Goal: Task Accomplishment & Management: Use online tool/utility

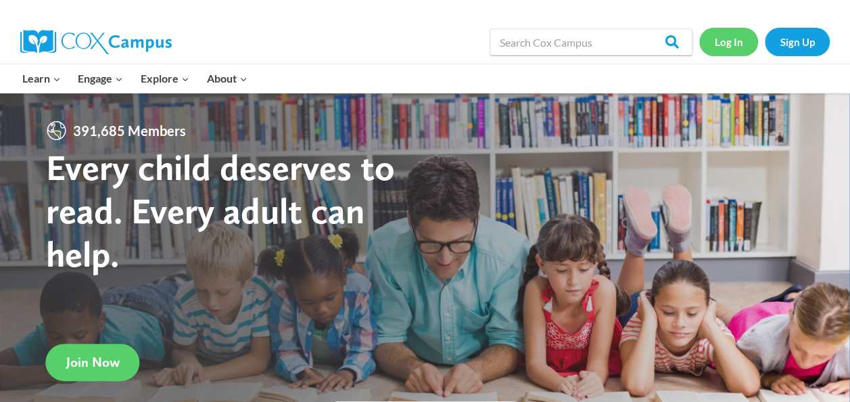
click at [737, 42] on link "Log In" at bounding box center [728, 42] width 59 height 28
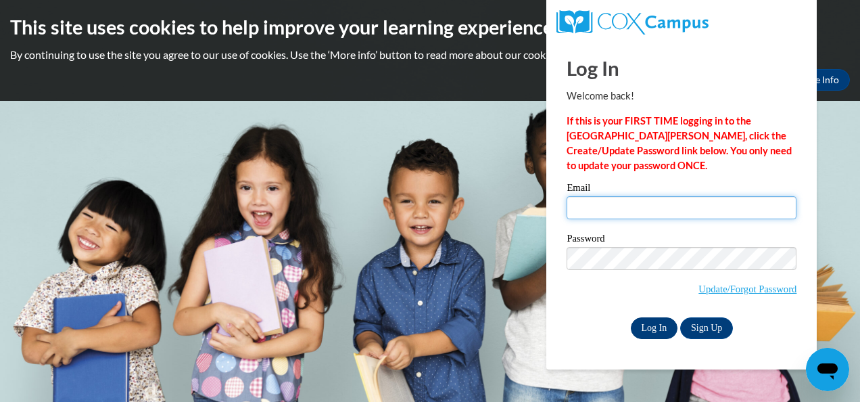
type input "vynetta.crider@clevelandmetroschools.org"
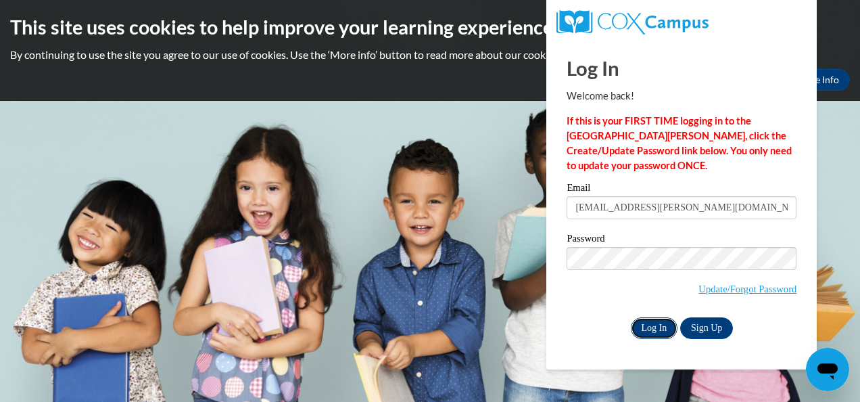
click at [656, 331] on input "Log In" at bounding box center [654, 328] width 47 height 22
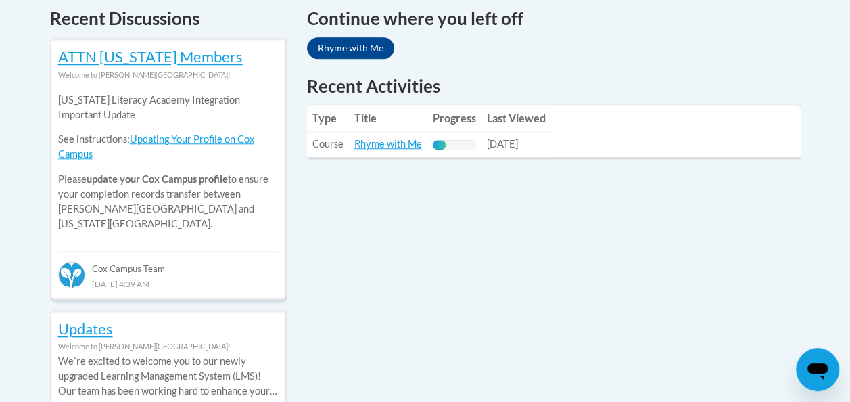
scroll to position [593, 0]
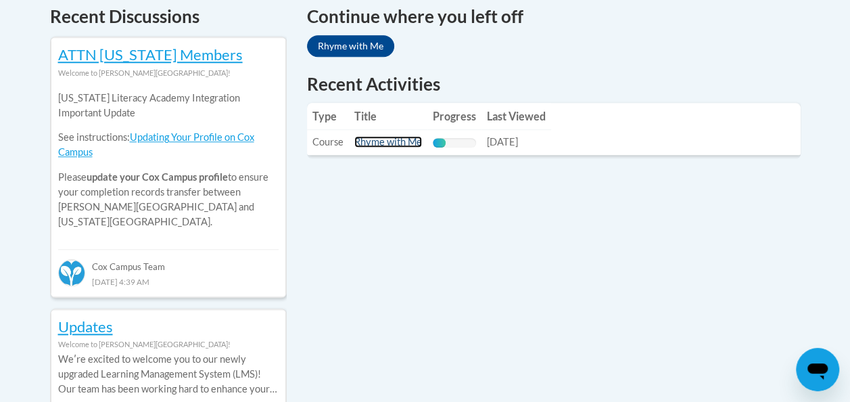
click at [407, 145] on link "Rhyme with Me" at bounding box center [388, 141] width 68 height 11
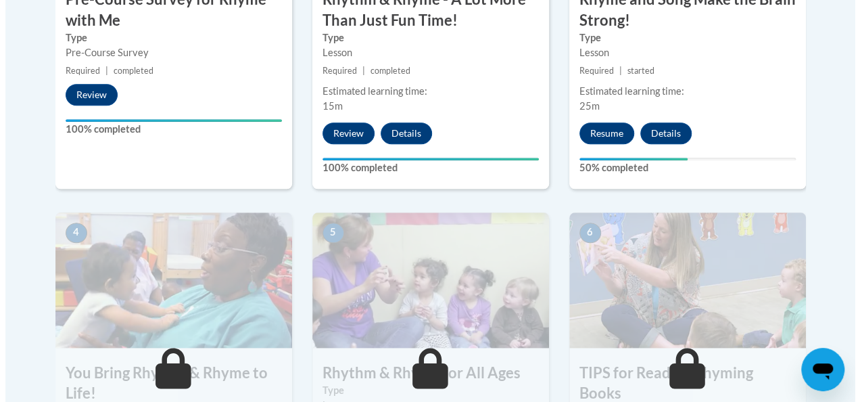
scroll to position [638, 0]
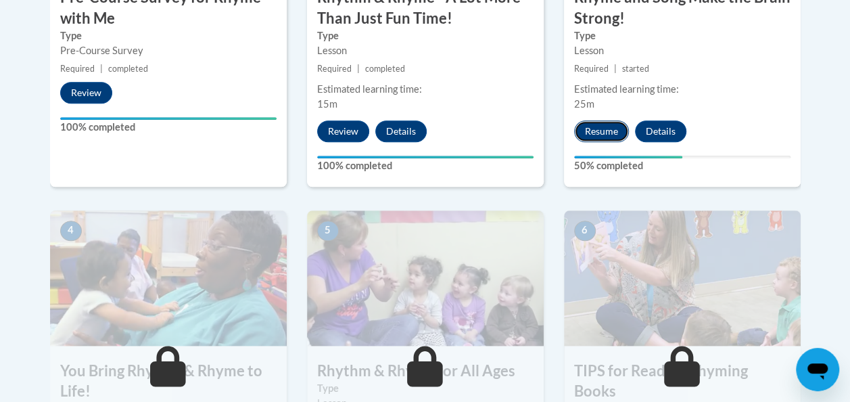
click at [604, 139] on button "Resume" at bounding box center [601, 131] width 55 height 22
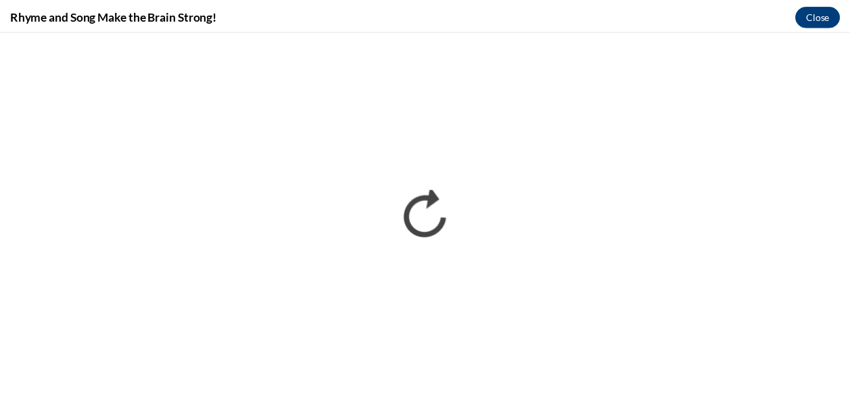
scroll to position [0, 0]
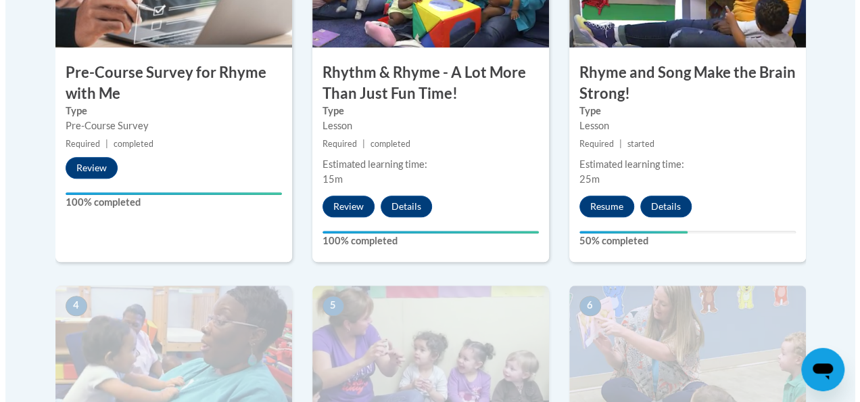
scroll to position [566, 0]
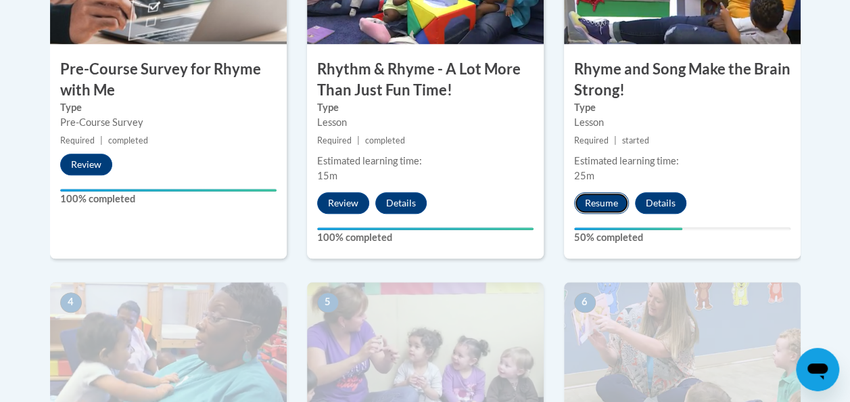
click at [603, 199] on button "Resume" at bounding box center [601, 203] width 55 height 22
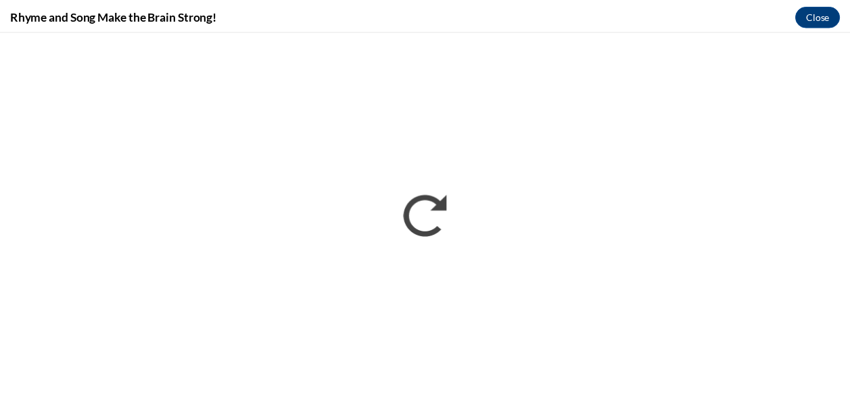
scroll to position [0, 0]
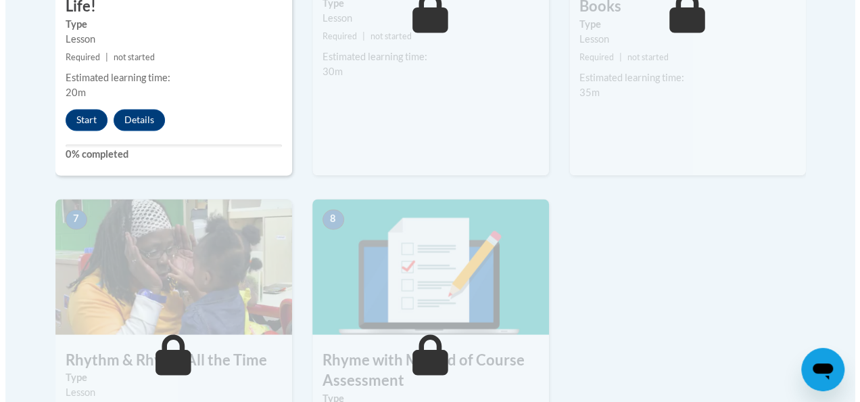
scroll to position [1011, 0]
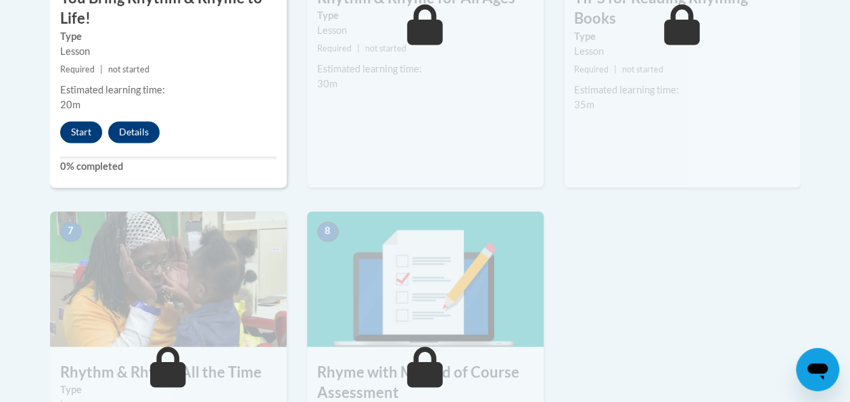
click at [82, 134] on button "Start" at bounding box center [81, 132] width 42 height 22
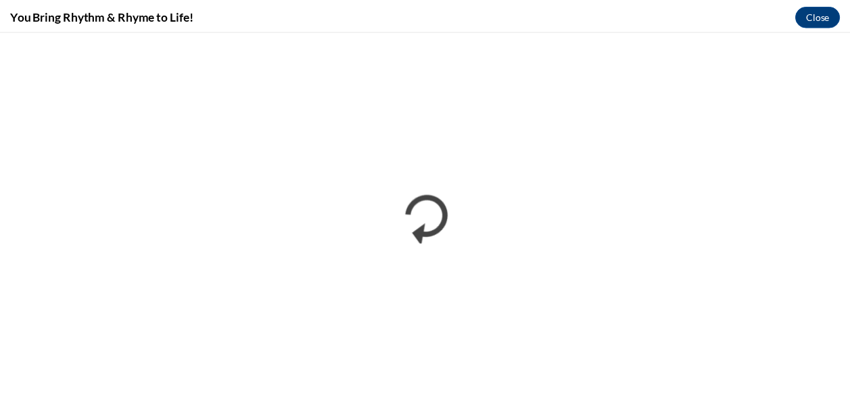
scroll to position [0, 0]
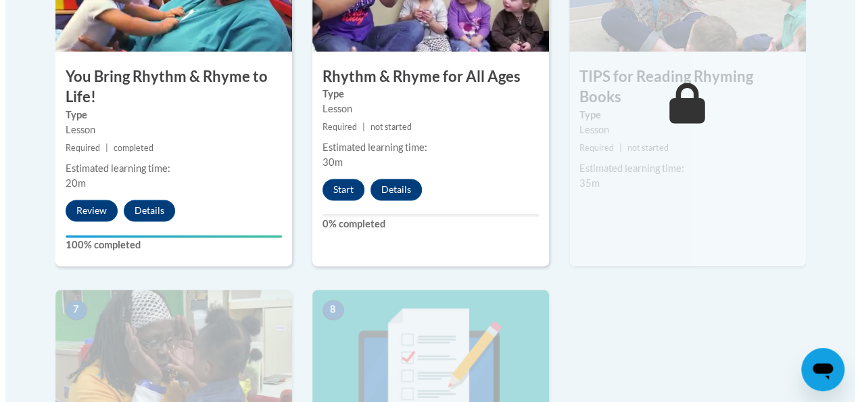
scroll to position [929, 0]
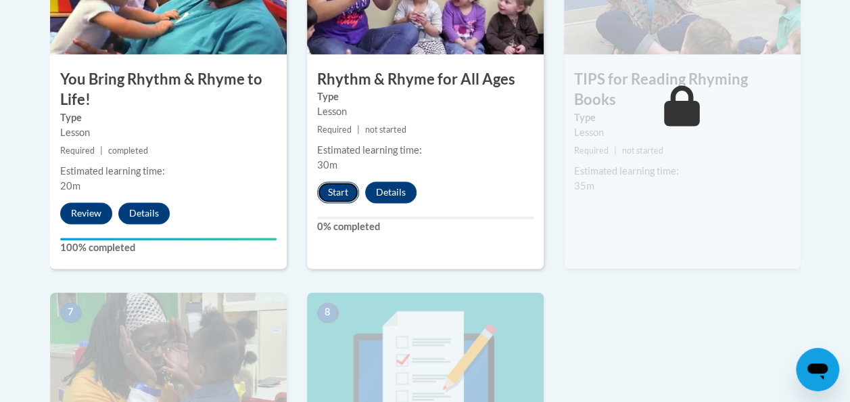
click at [338, 190] on button "Start" at bounding box center [338, 192] width 42 height 22
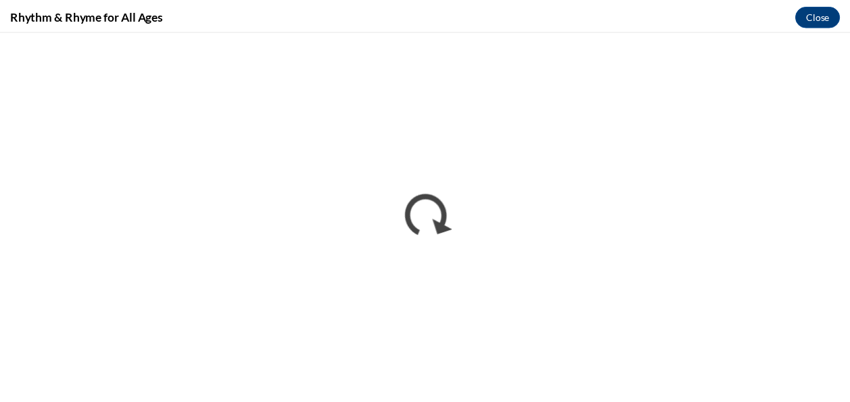
scroll to position [0, 0]
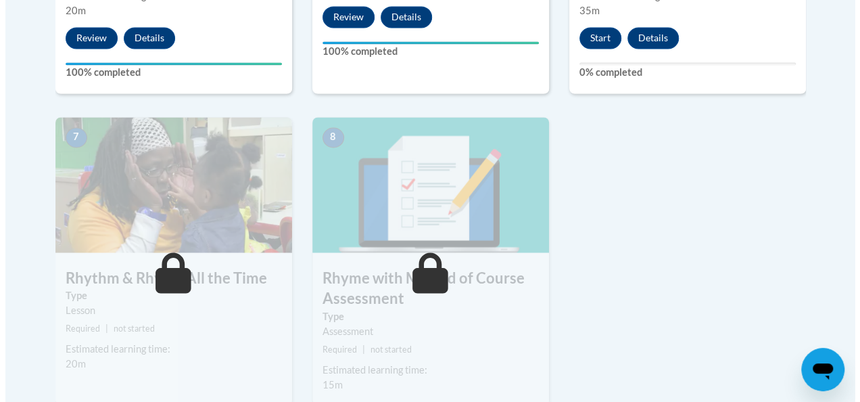
scroll to position [1103, 0]
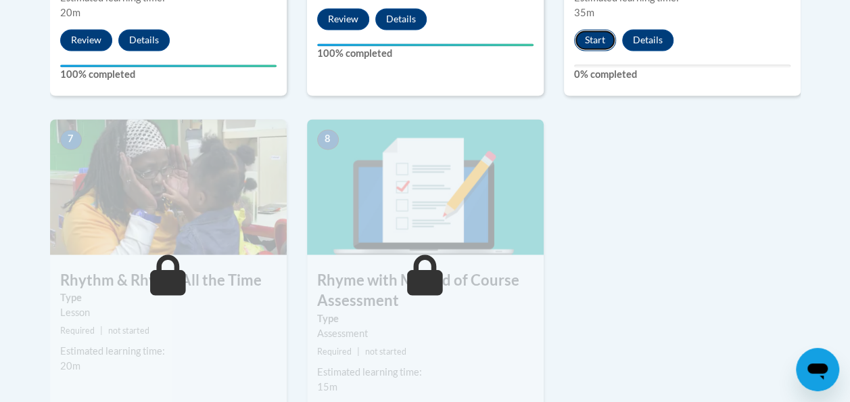
click at [605, 29] on button "Start" at bounding box center [595, 40] width 42 height 22
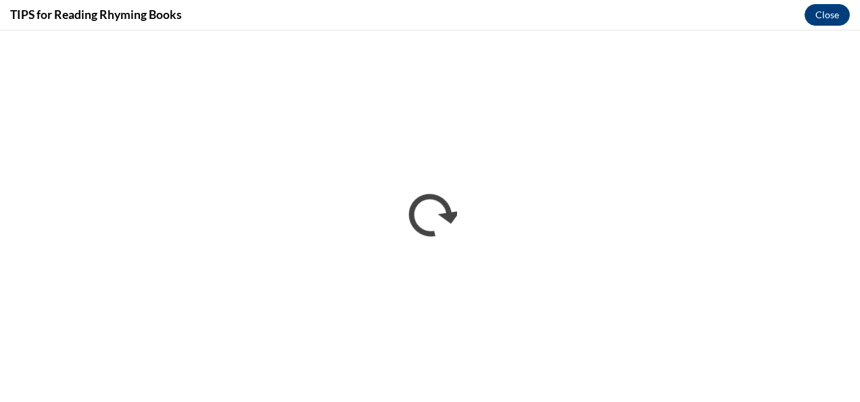
scroll to position [0, 0]
